Goal: Information Seeking & Learning: Compare options

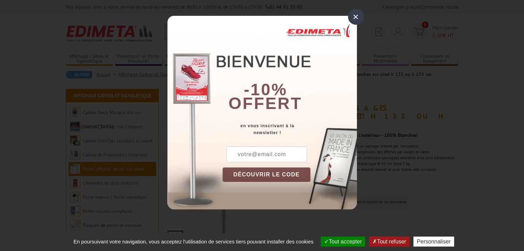
click at [352, 13] on div "×" at bounding box center [356, 17] width 16 height 16
